Goal: Find specific page/section: Find specific page/section

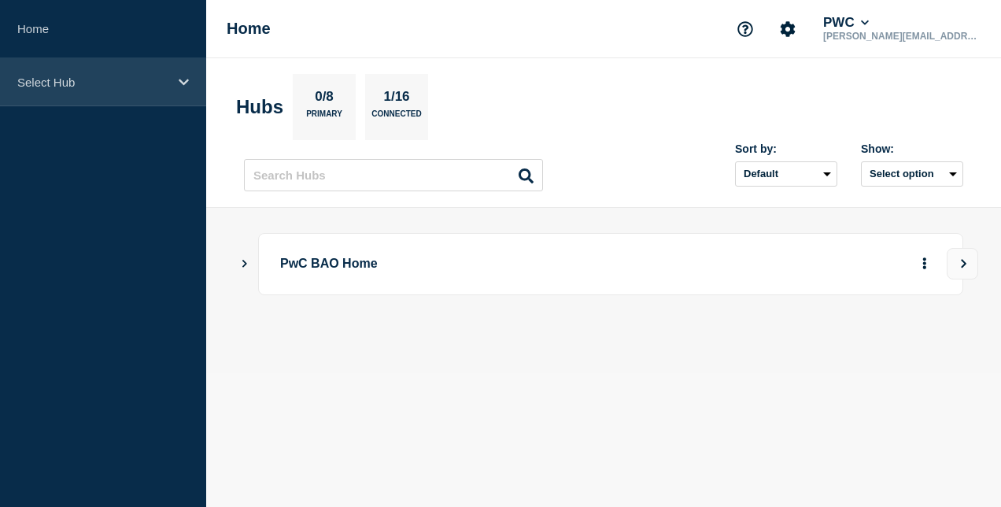
click at [183, 101] on div "Select Hub" at bounding box center [103, 82] width 206 height 48
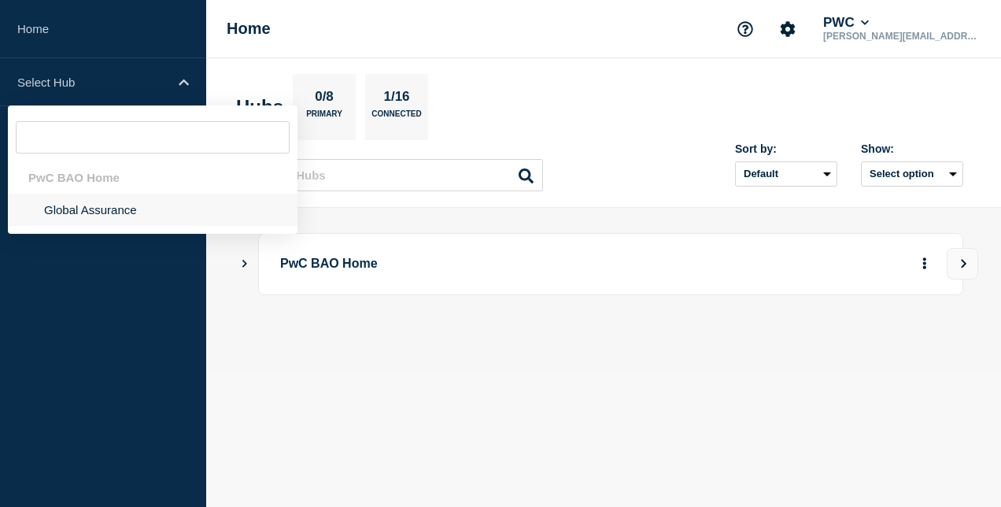
click at [157, 208] on li "Global Assurance" at bounding box center [153, 210] width 290 height 32
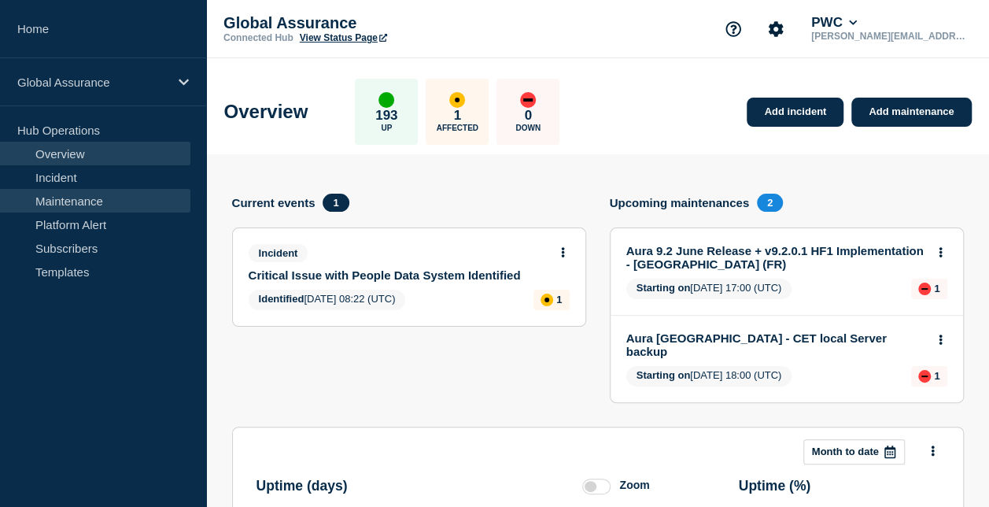
click at [83, 200] on link "Maintenance" at bounding box center [95, 201] width 190 height 24
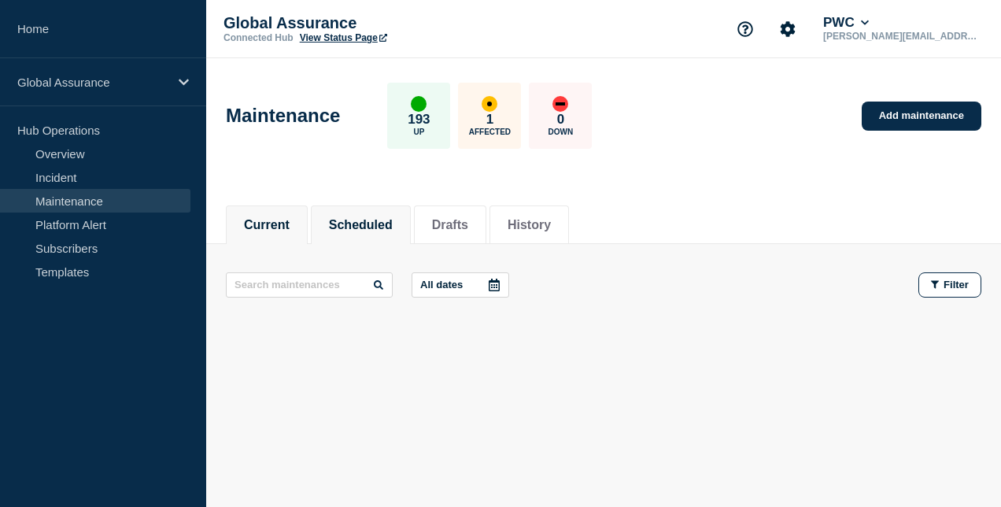
click at [379, 225] on button "Scheduled" at bounding box center [361, 225] width 64 height 14
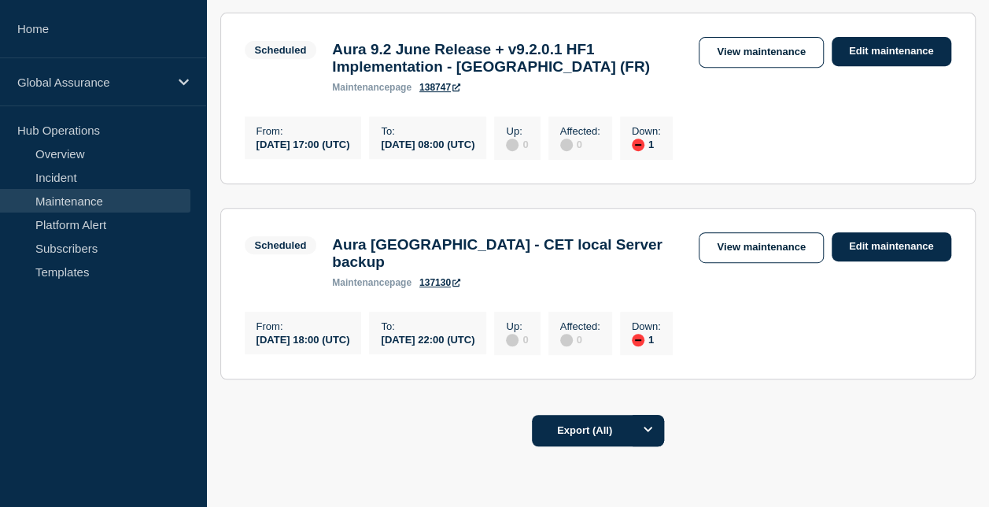
scroll to position [315, 0]
